Goal: Submit feedback/report problem: Submit feedback/report problem

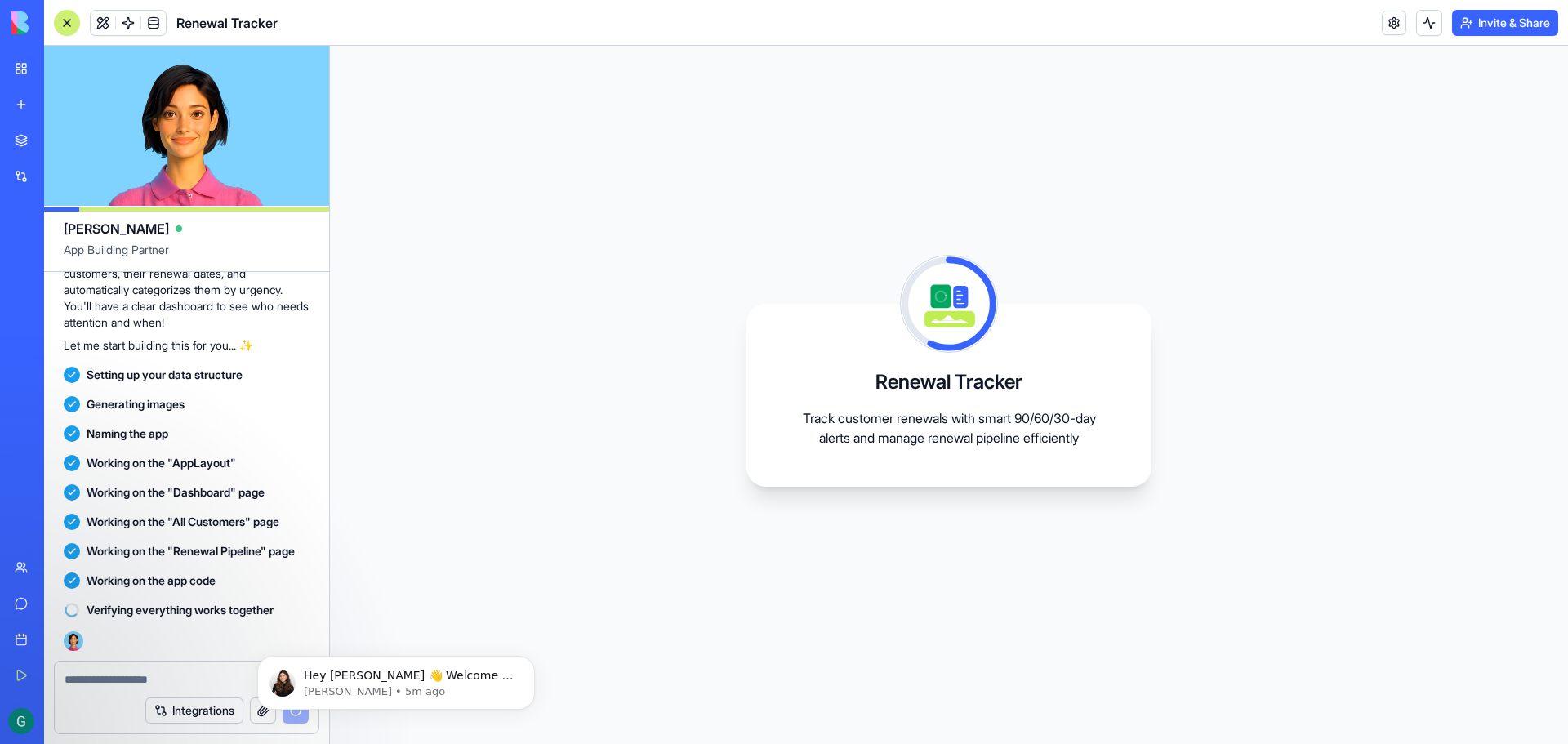
scroll to position [284, 0]
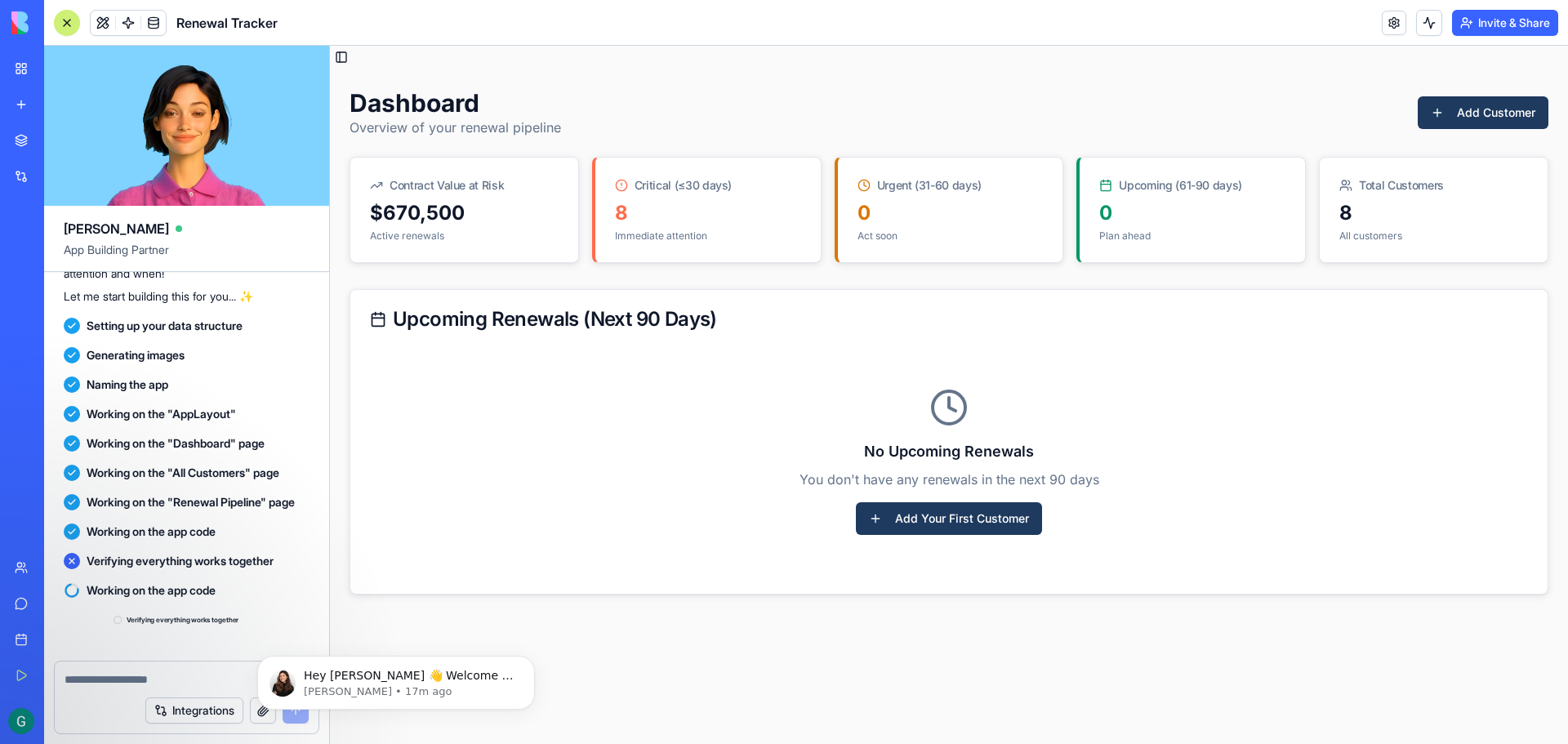
scroll to position [804, 0]
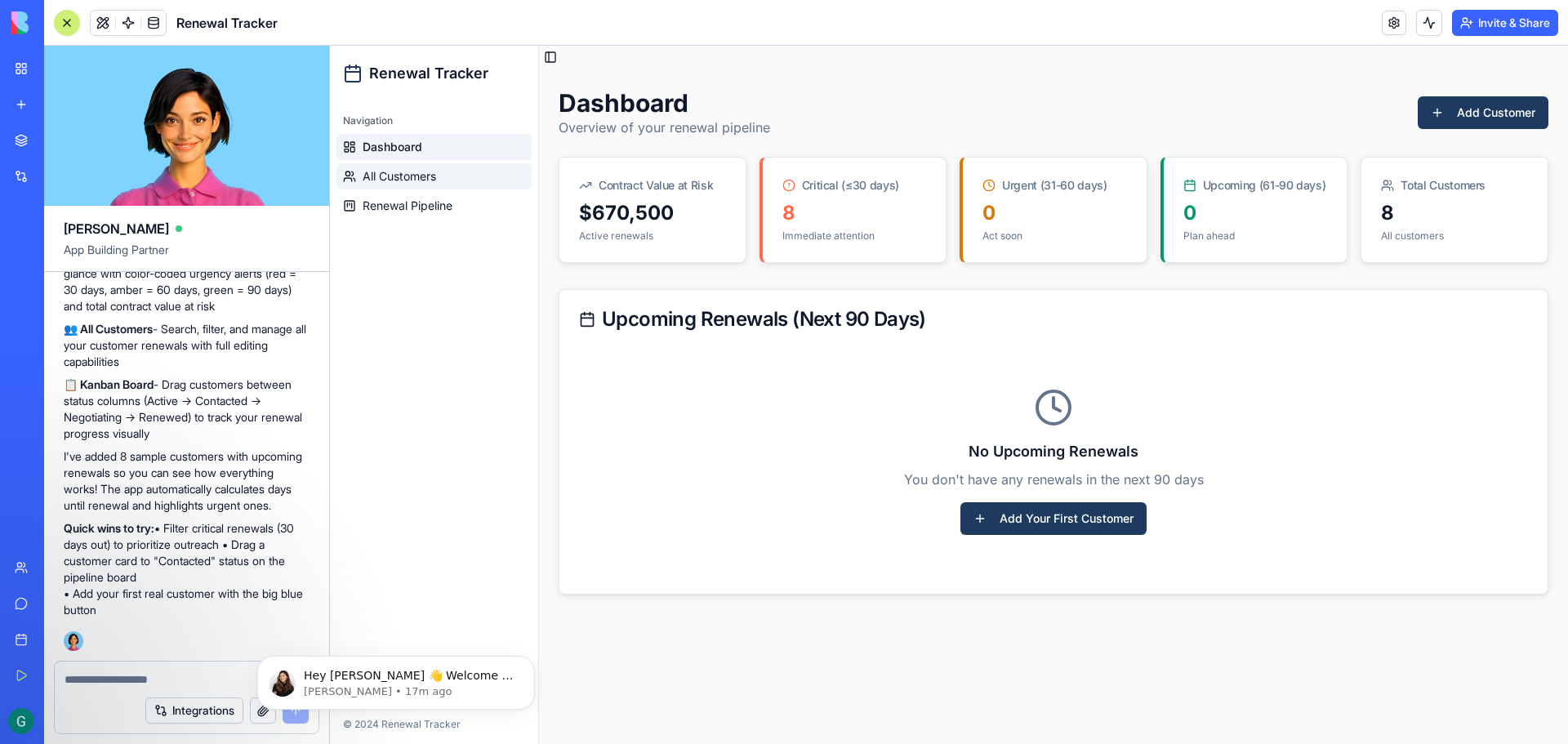
click at [415, 170] on span "All Customers" at bounding box center [400, 177] width 74 height 16
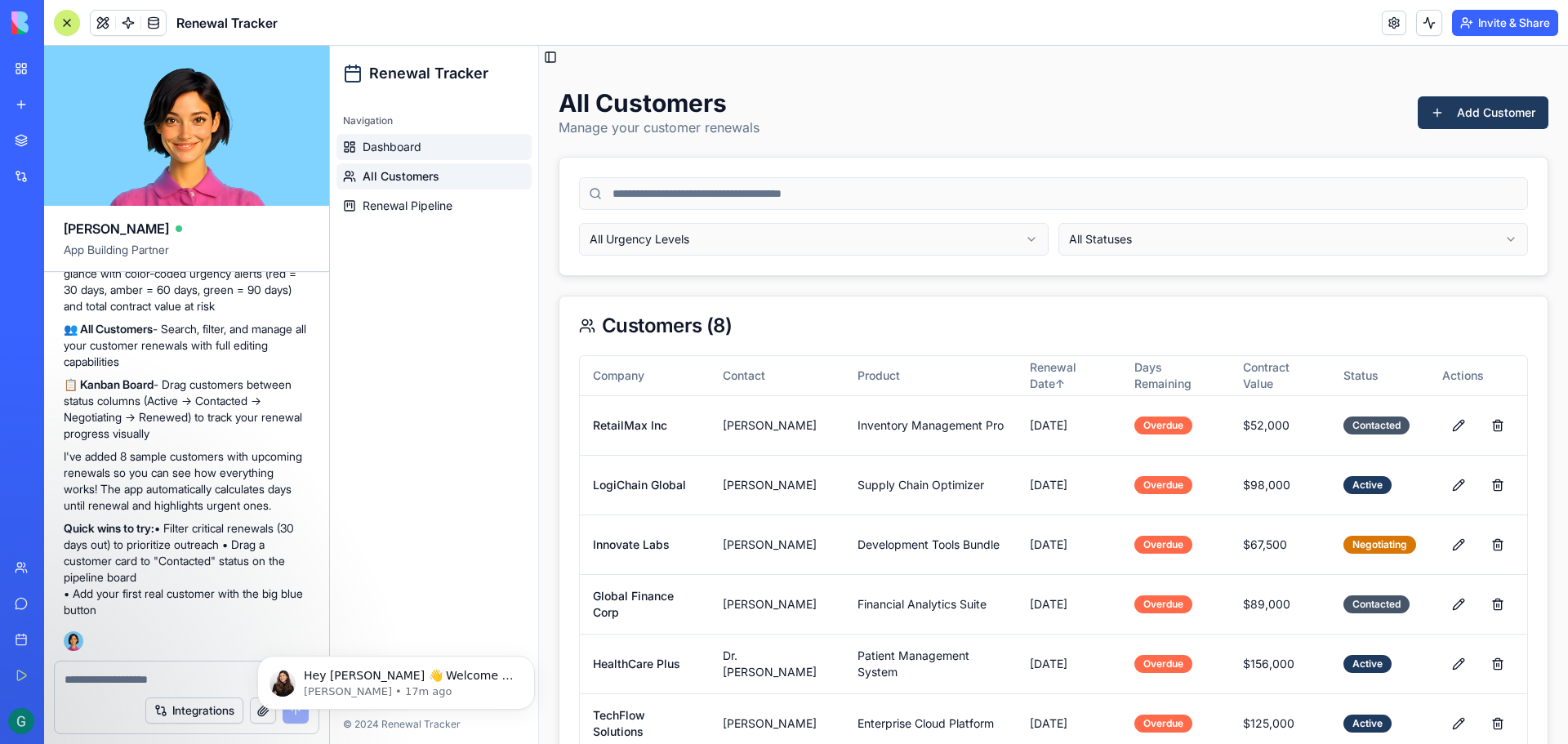
click at [371, 142] on span "Dashboard" at bounding box center [392, 147] width 59 height 16
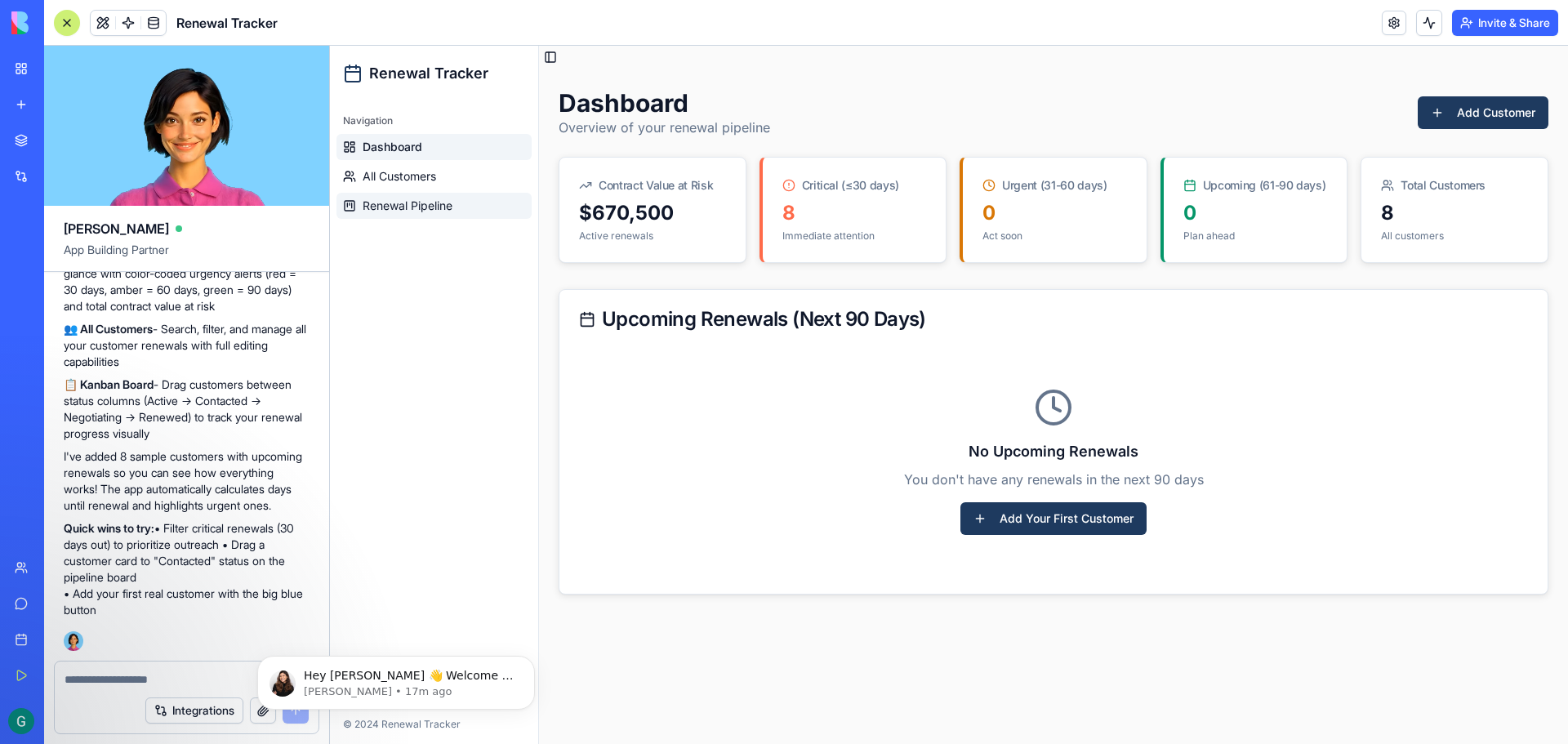
click at [406, 209] on span "Renewal Pipeline" at bounding box center [407, 206] width 89 height 16
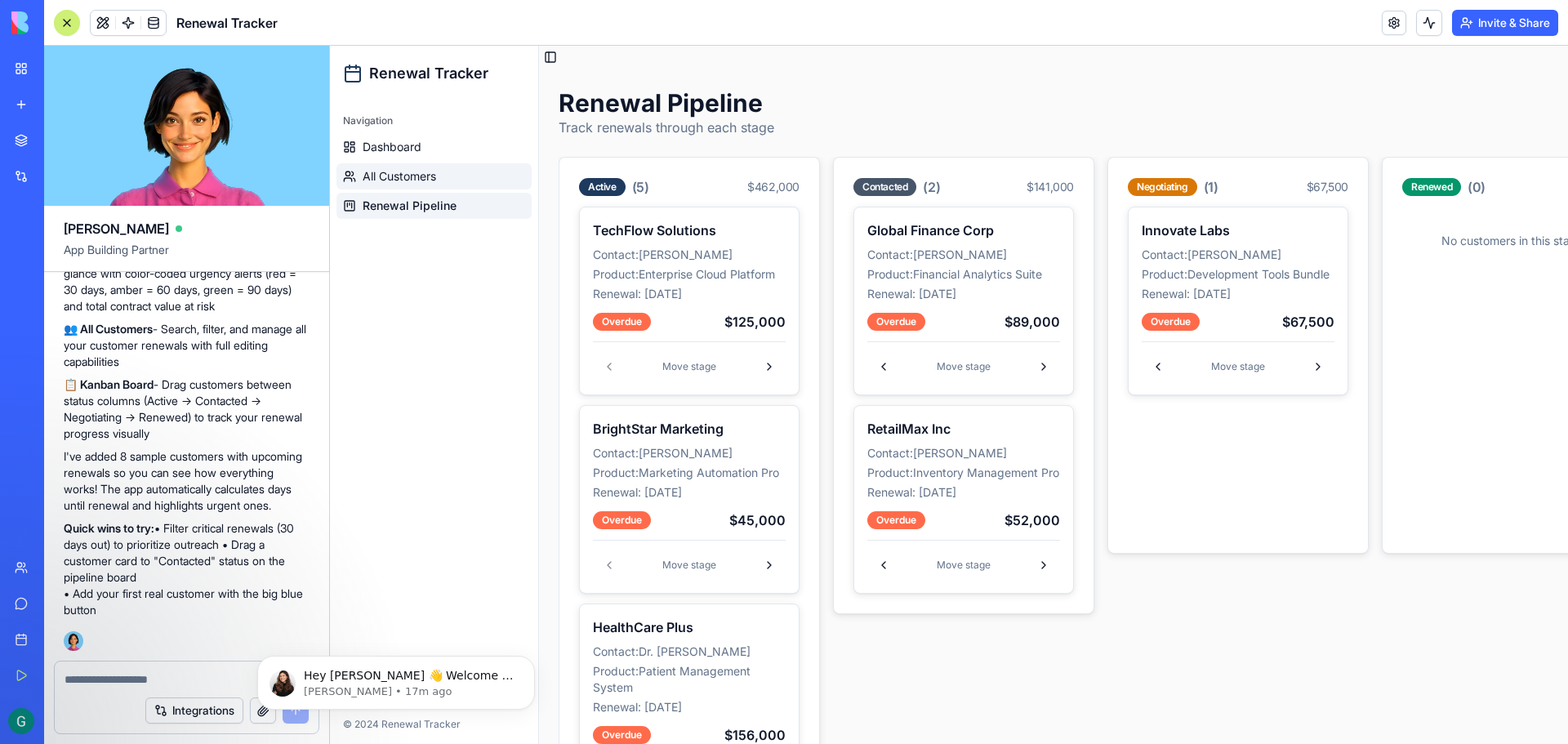
click at [399, 174] on span "All Customers" at bounding box center [400, 177] width 74 height 16
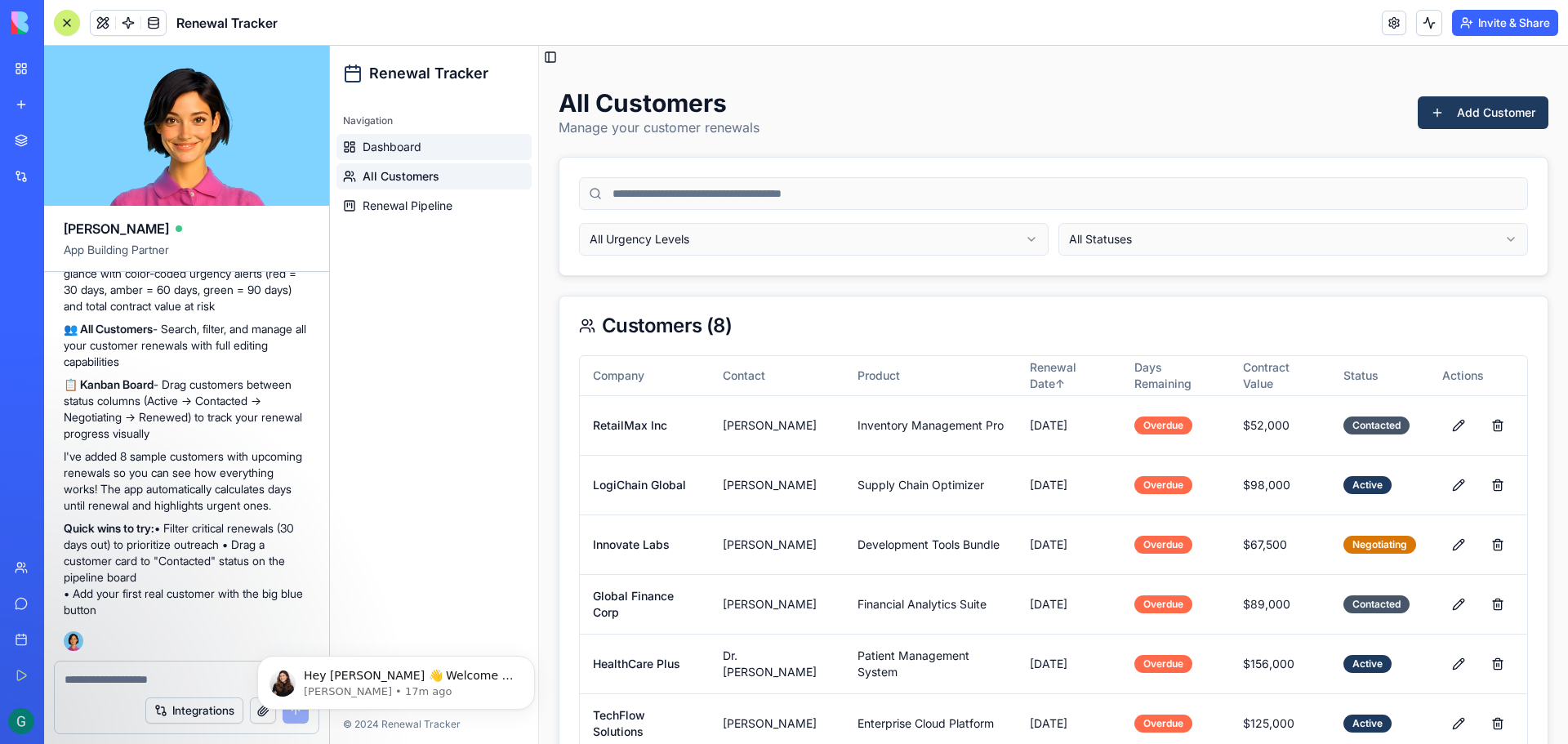
click at [408, 153] on span "Dashboard" at bounding box center [392, 147] width 59 height 16
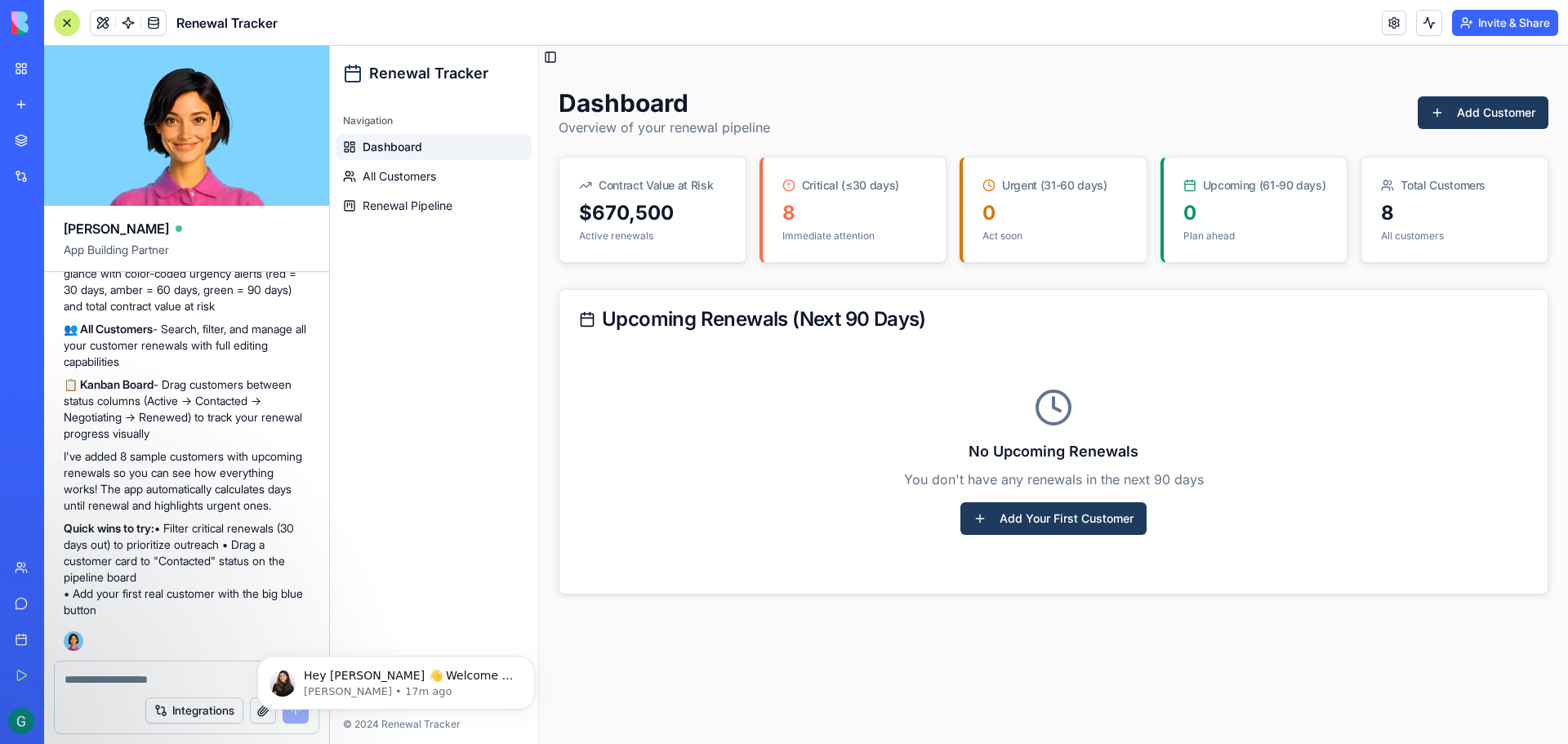
click at [181, 677] on textarea at bounding box center [186, 680] width 244 height 16
click at [99, 678] on textarea at bounding box center [186, 680] width 244 height 16
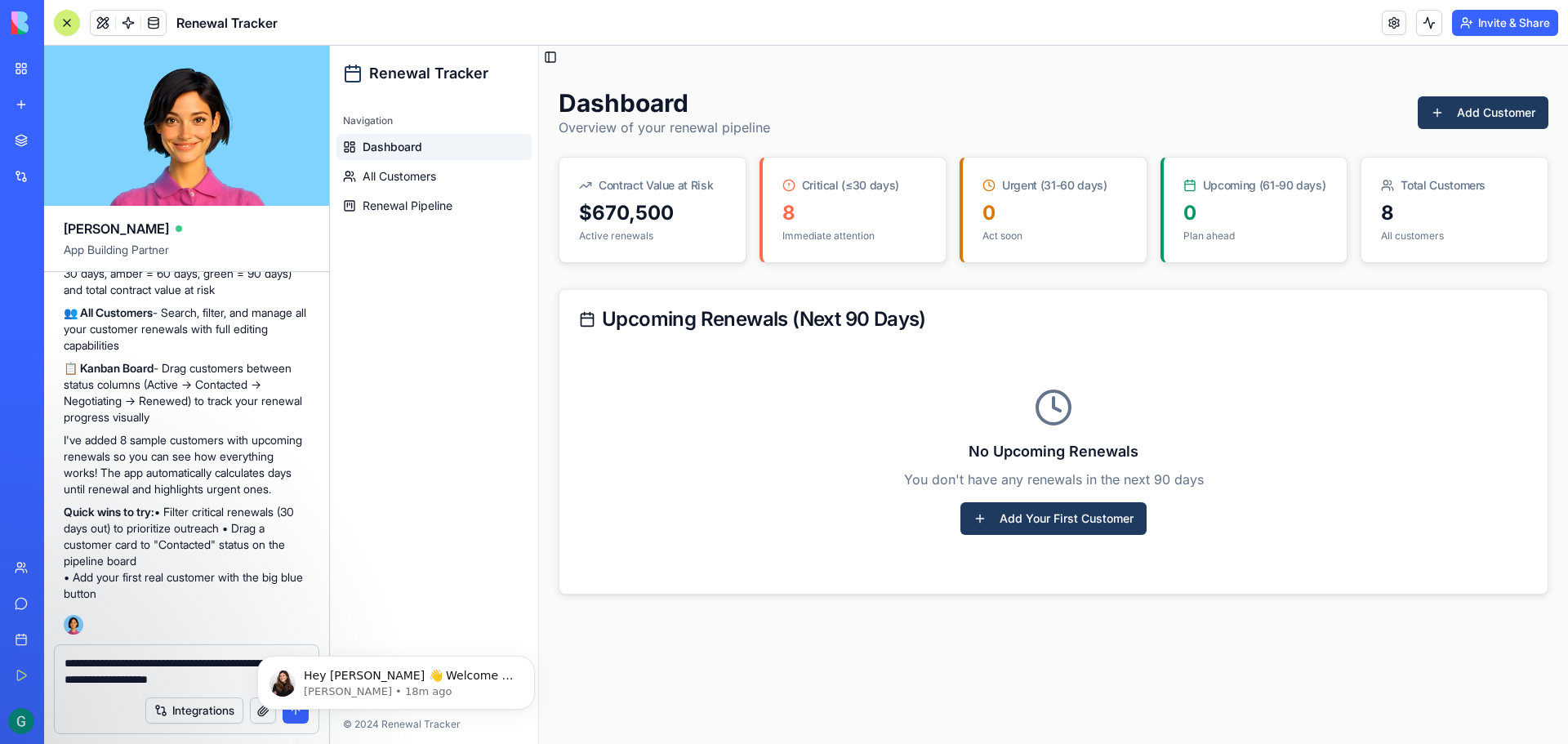
type textarea "**********"
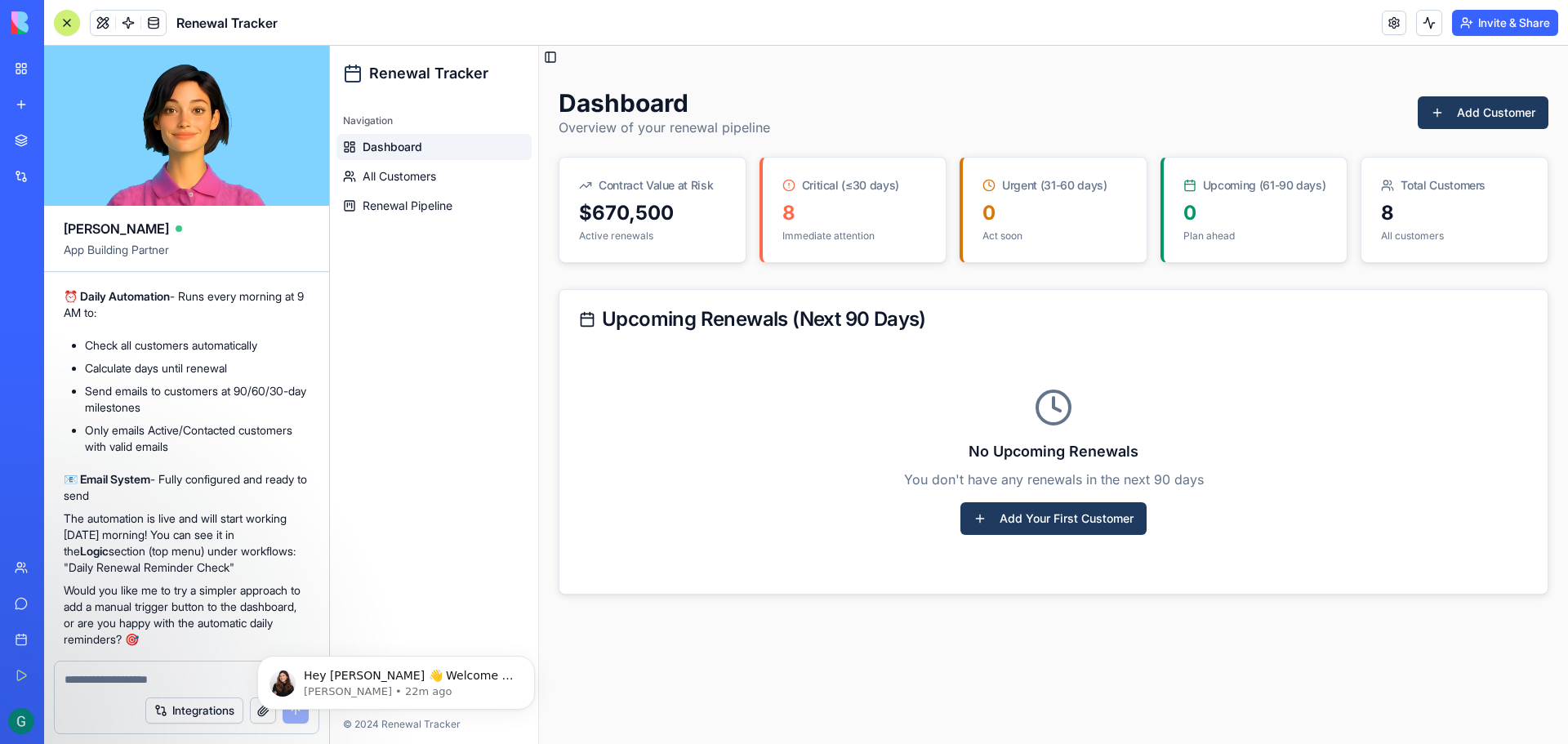
scroll to position [2418, 0]
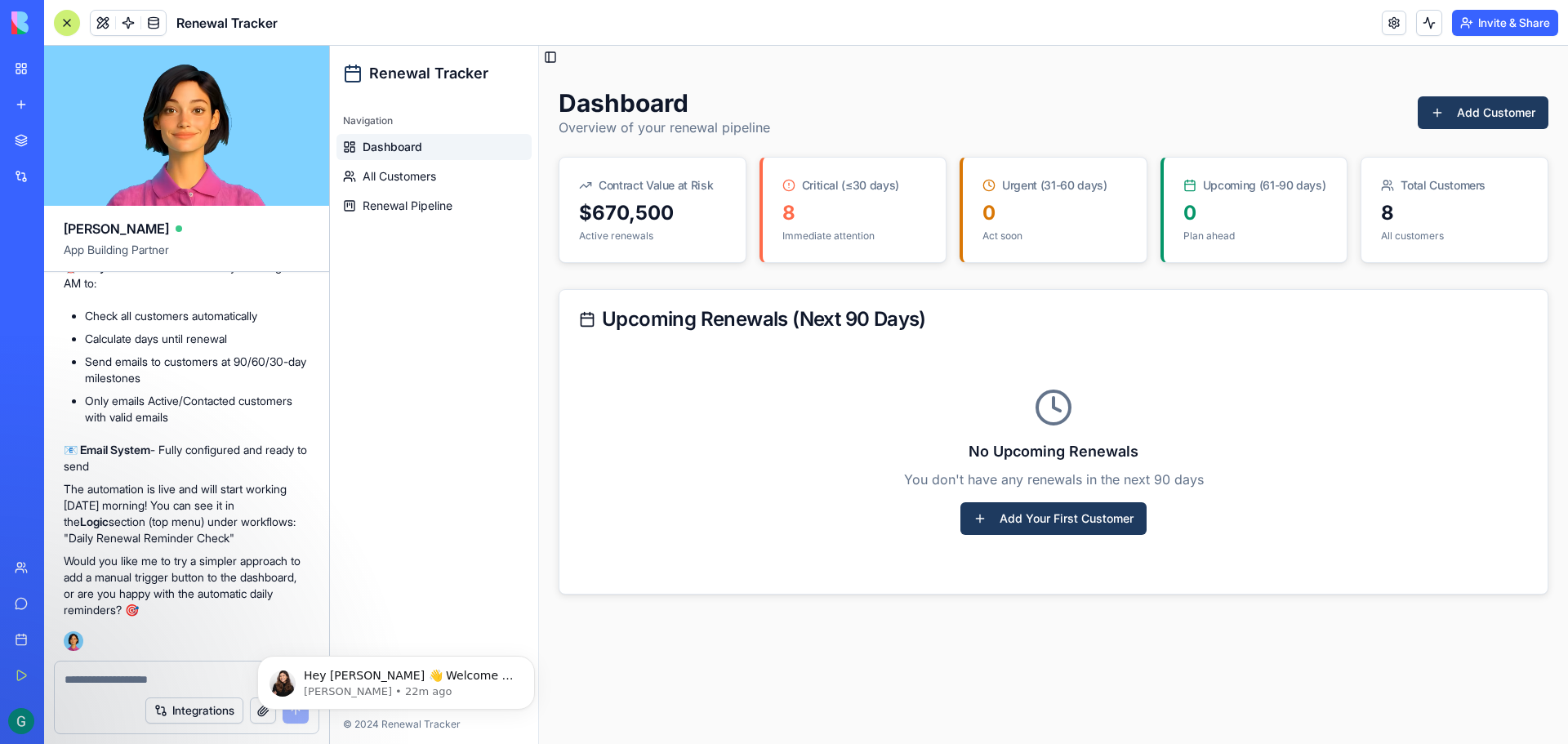
click at [128, 677] on textarea at bounding box center [186, 680] width 244 height 16
